Goal: Transaction & Acquisition: Purchase product/service

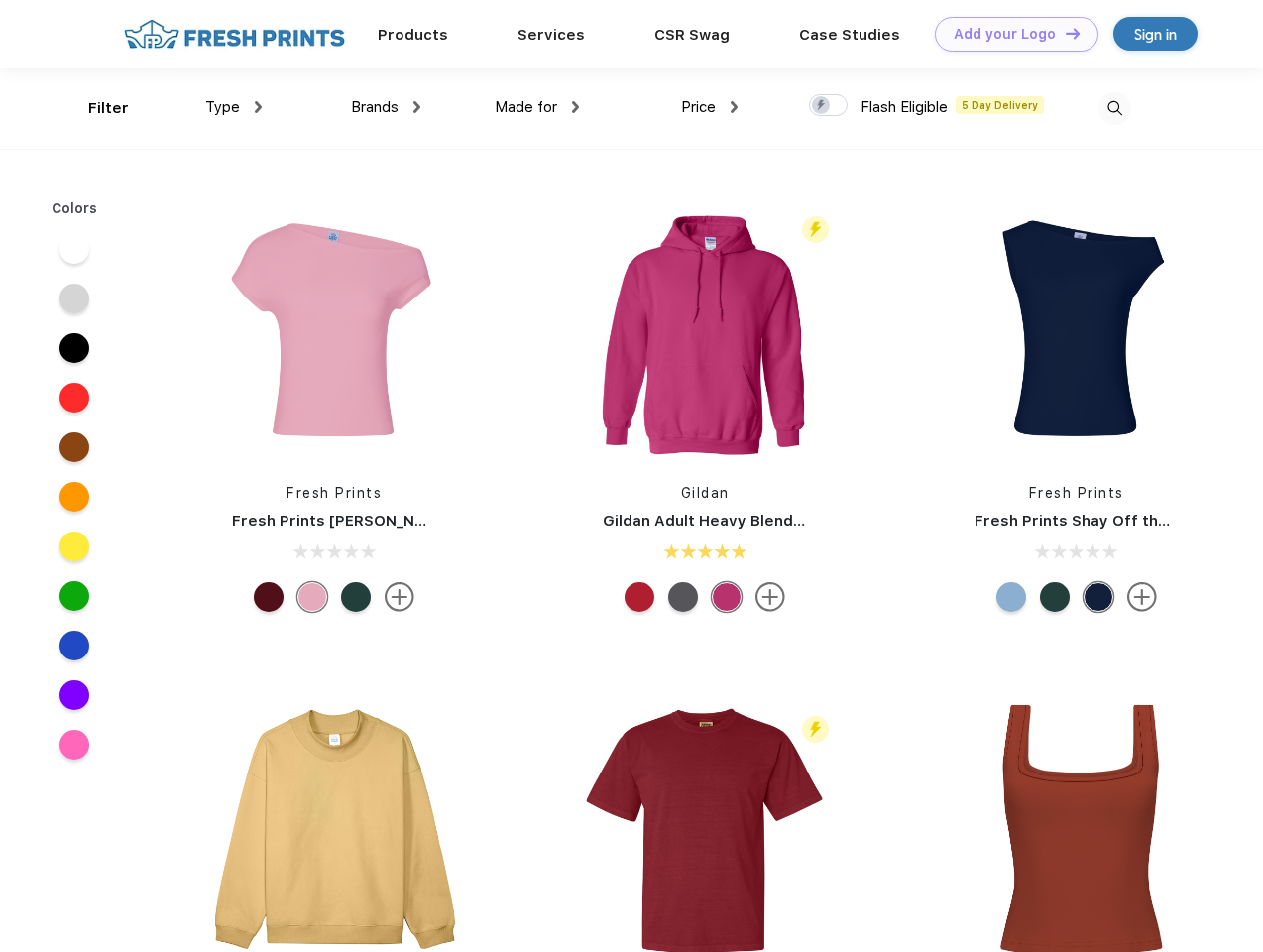
click at [1009, 34] on link "Add your Logo Design Tool" at bounding box center [1017, 34] width 164 height 35
click at [0, 0] on div "Design Tool" at bounding box center [0, 0] width 0 height 0
click at [1064, 33] on link "Add your Logo Design Tool" at bounding box center [1017, 34] width 164 height 35
click at [95, 108] on div "Filter" at bounding box center [108, 108] width 41 height 23
click at [234, 107] on span "Type" at bounding box center [222, 107] width 35 height 18
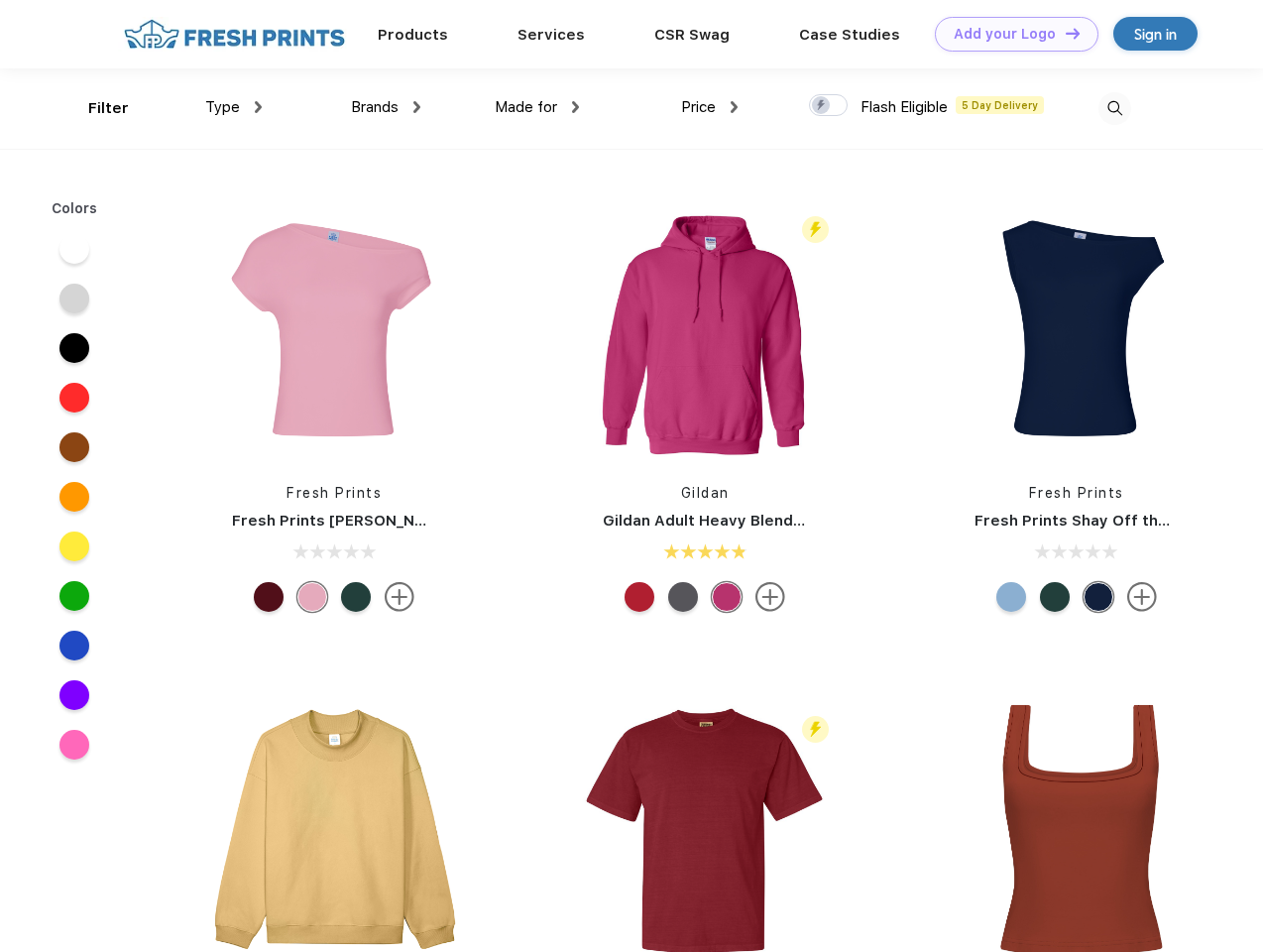
click at [386, 107] on span "Brands" at bounding box center [375, 107] width 48 height 18
click at [537, 107] on span "Made for" at bounding box center [526, 107] width 62 height 18
click at [710, 107] on span "Price" at bounding box center [698, 107] width 35 height 18
click at [829, 106] on div at bounding box center [828, 105] width 39 height 22
click at [822, 106] on input "checkbox" at bounding box center [815, 99] width 13 height 13
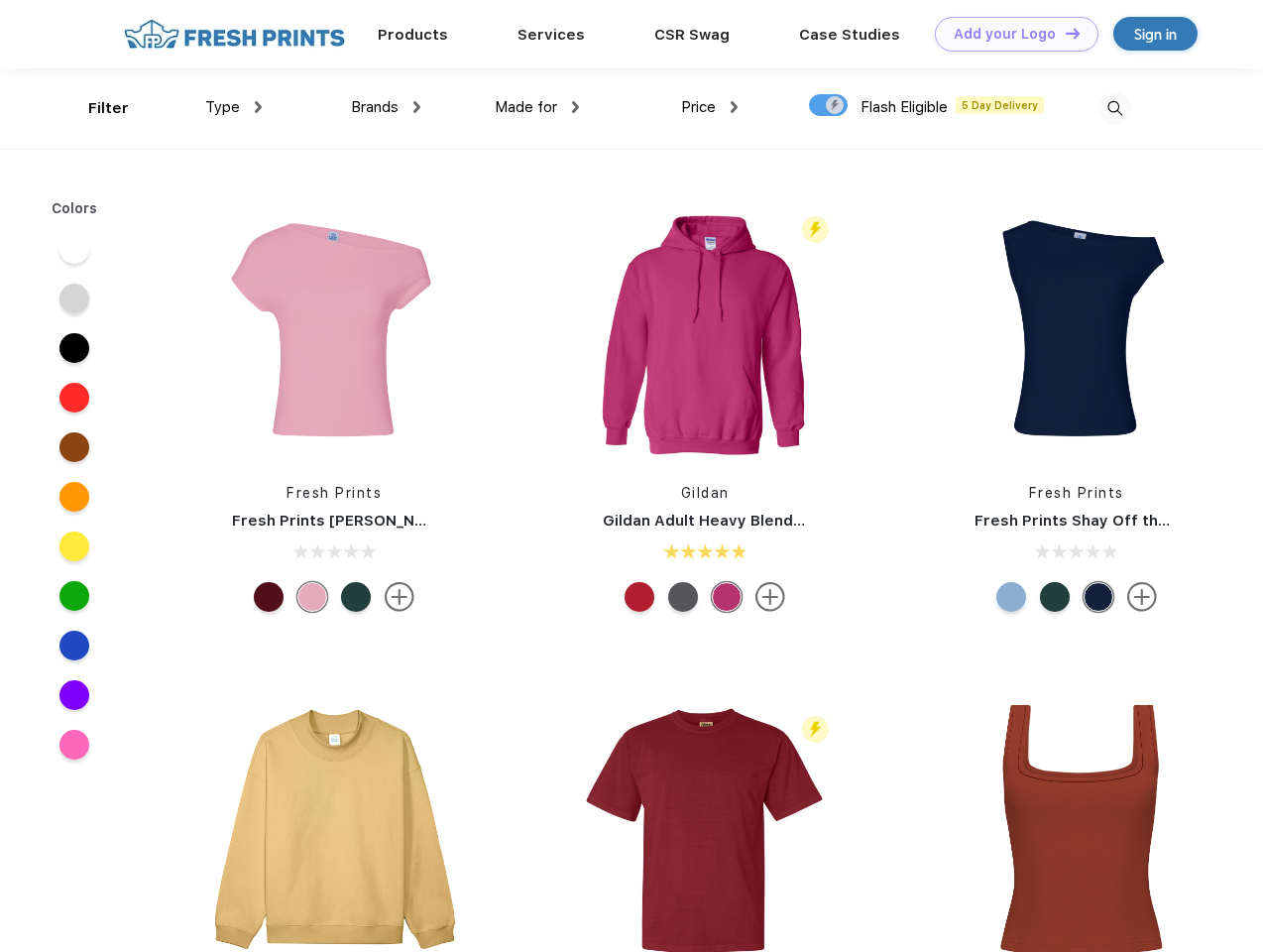
click at [1114, 108] on img at bounding box center [1115, 108] width 33 height 33
